Goal: Task Accomplishment & Management: Manage account settings

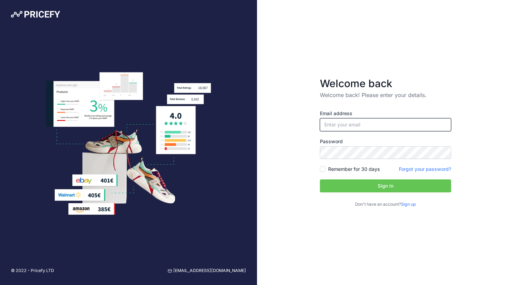
click at [348, 126] on input "email" at bounding box center [385, 124] width 131 height 13
type input "[EMAIL_ADDRESS][DOMAIN_NAME]"
click at [411, 169] on link "Forgot your password?" at bounding box center [425, 169] width 52 height 6
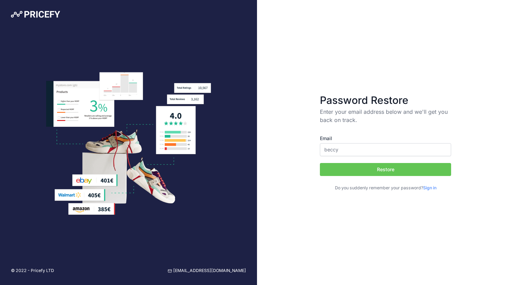
type input "[EMAIL_ADDRESS][DOMAIN_NAME]"
click at [357, 169] on button "Restore" at bounding box center [385, 169] width 131 height 13
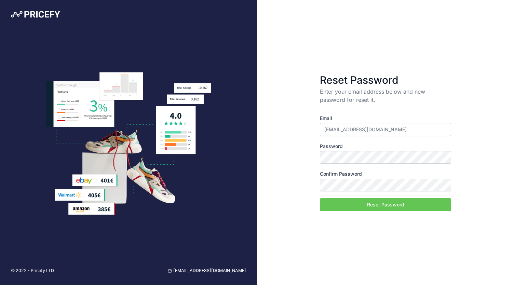
click at [360, 205] on button "Reset Password" at bounding box center [385, 204] width 131 height 13
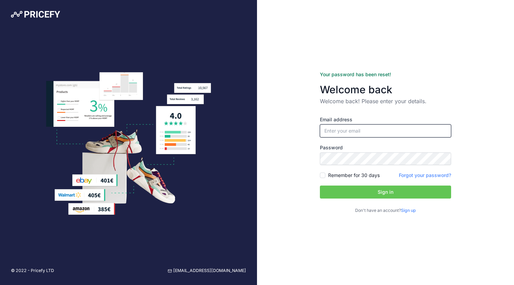
click at [336, 127] on input "email" at bounding box center [385, 130] width 131 height 13
type input "[EMAIL_ADDRESS][DOMAIN_NAME]"
click at [324, 176] on input "Remember for 30 days" at bounding box center [322, 174] width 5 height 5
checkbox input "true"
click at [350, 191] on button "Sign in" at bounding box center [385, 191] width 131 height 13
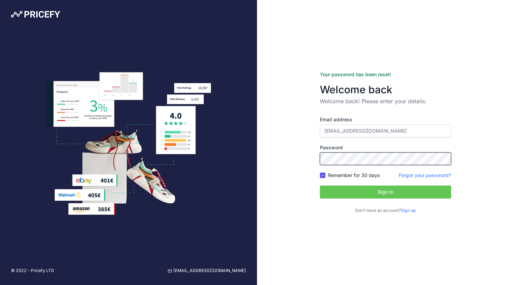
click at [250, 153] on div "© 2022 - Pricefy LTD support@pricefy.io Your password has been reset! Welcome b…" at bounding box center [257, 142] width 514 height 285
click at [337, 192] on button "Sign in" at bounding box center [385, 191] width 131 height 13
